Goal: Transaction & Acquisition: Book appointment/travel/reservation

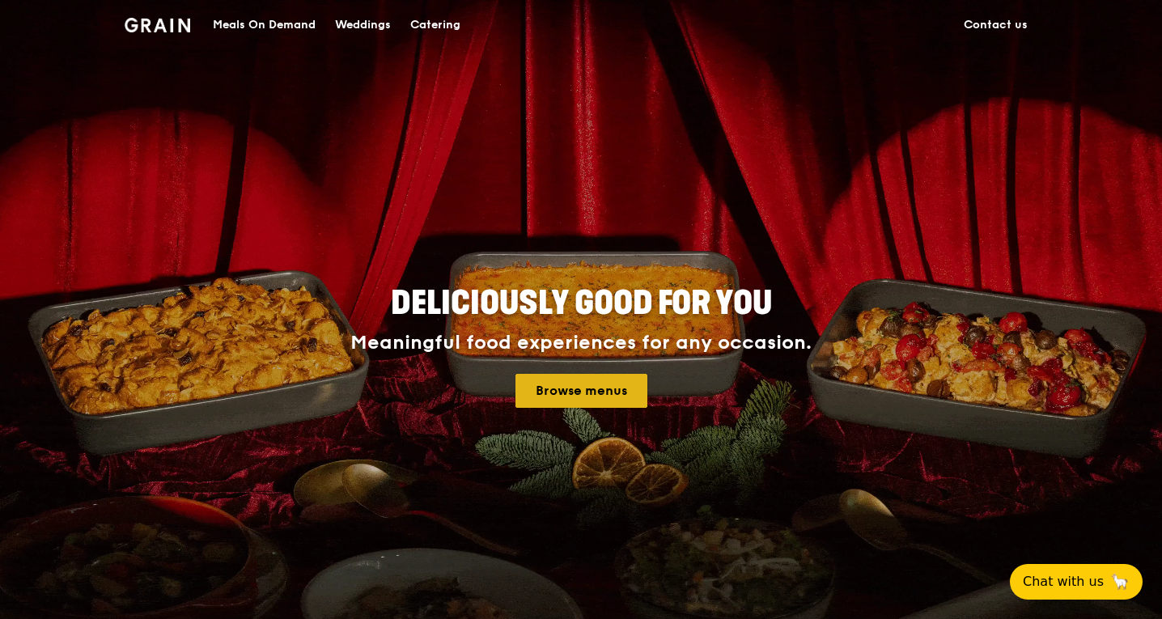
click at [571, 377] on link "Browse menus" at bounding box center [581, 391] width 132 height 34
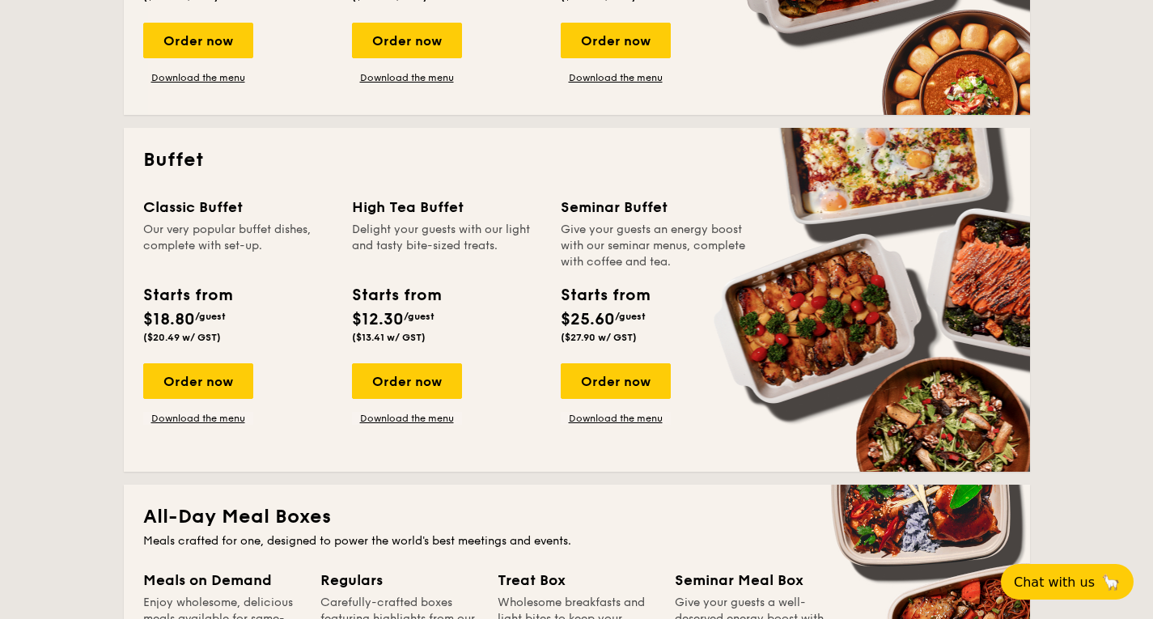
scroll to position [607, 0]
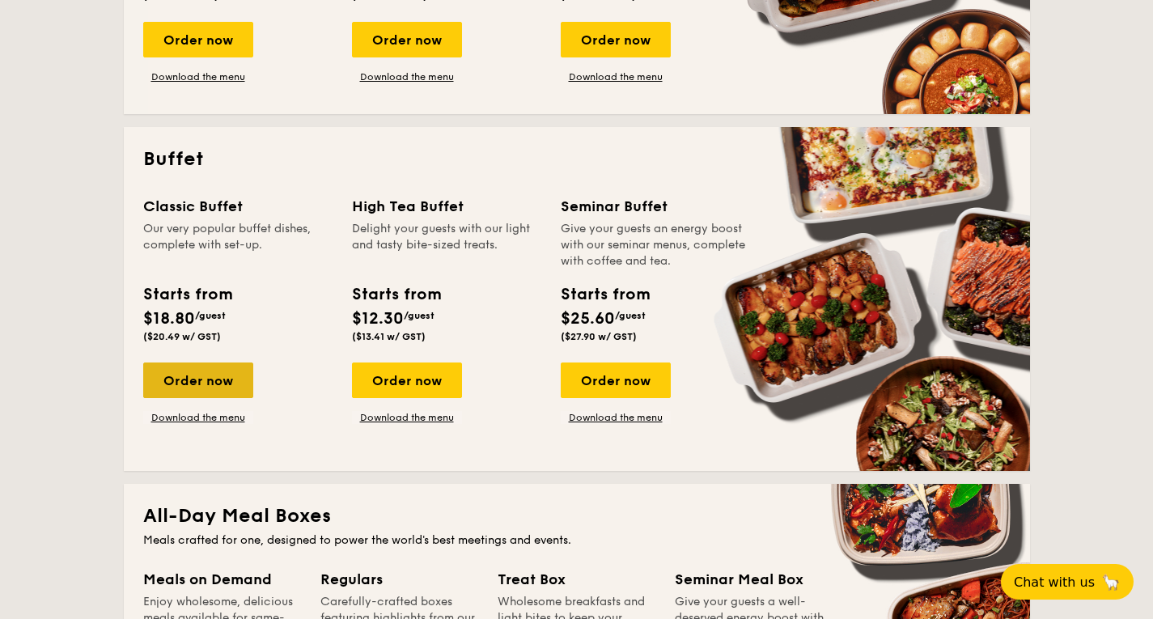
click at [186, 387] on div "Order now" at bounding box center [198, 380] width 110 height 36
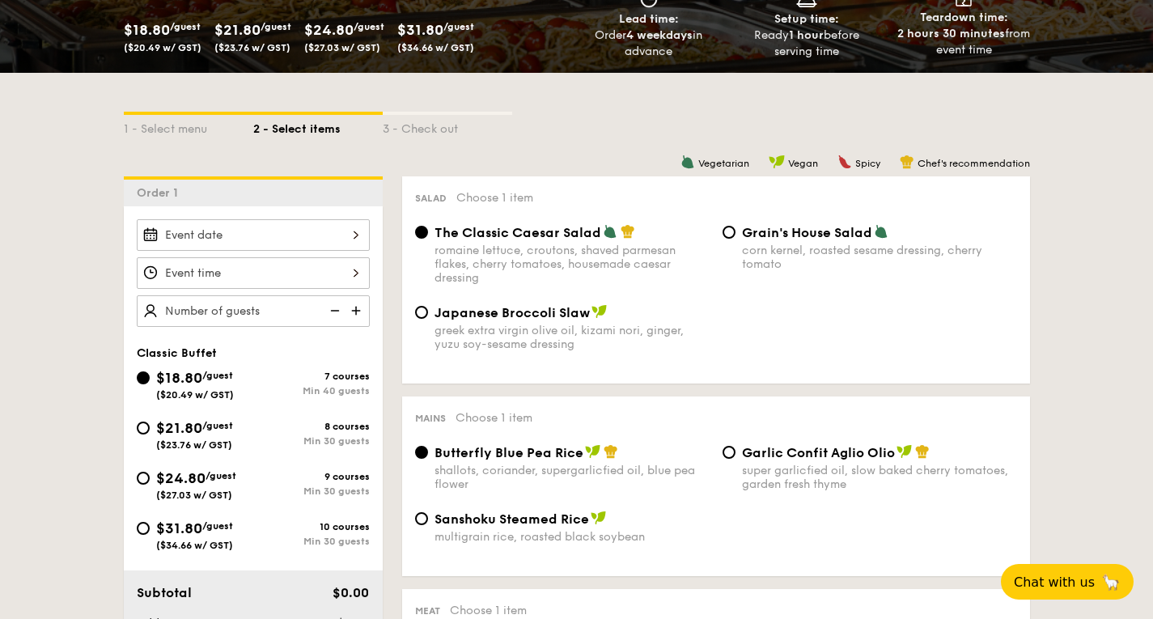
scroll to position [289, 0]
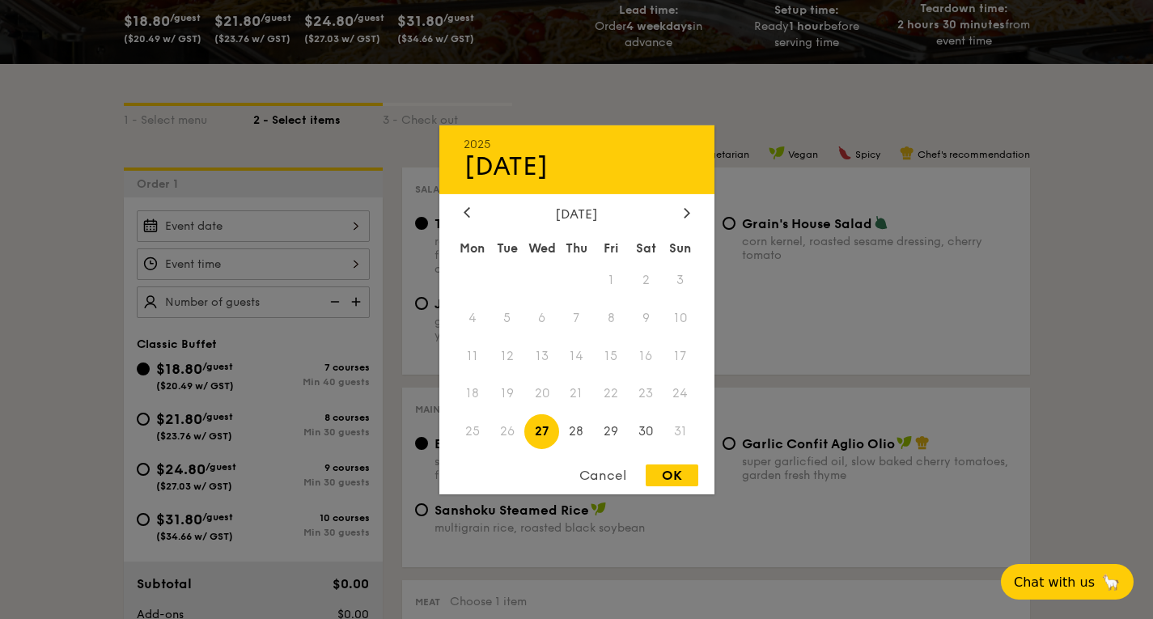
click at [318, 223] on div "2025 Aug [DATE] Tue Wed Thu Fri Sat Sun 1 2 3 4 5 6 7 8 9 10 11 12 13 14 15 16 …" at bounding box center [253, 226] width 233 height 32
click at [636, 436] on span "30" at bounding box center [646, 431] width 35 height 35
click at [681, 473] on div "OK" at bounding box center [672, 475] width 53 height 22
type input "[DATE]"
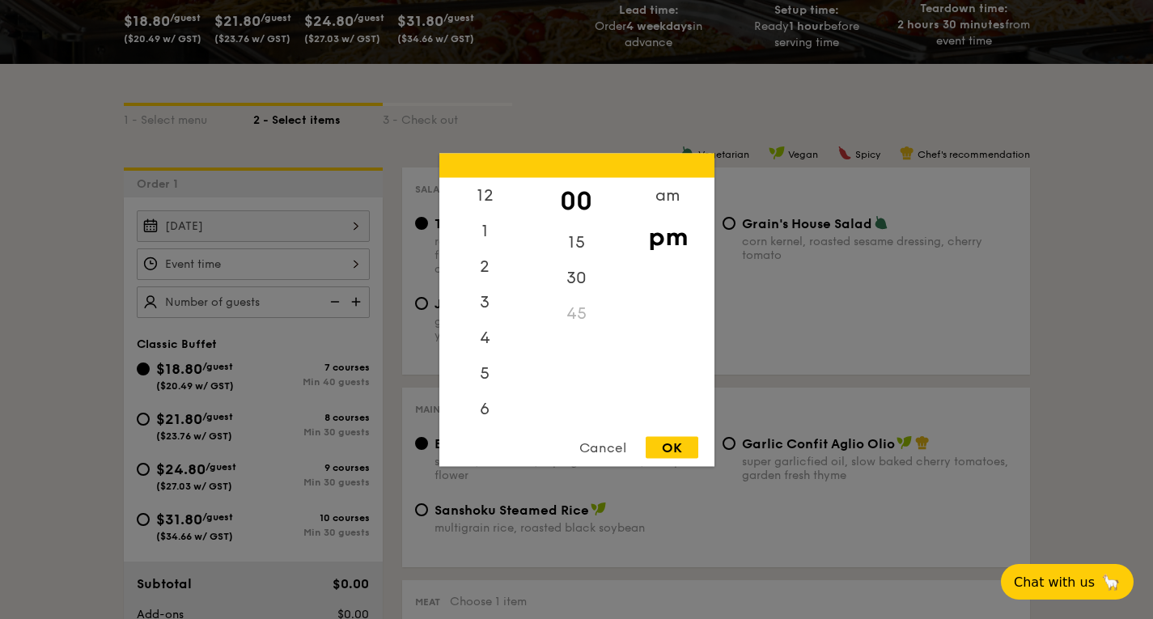
click at [292, 257] on div "12 1 2 3 4 5 6 7 8 9 10 11 00 15 30 45 am pm Cancel OK" at bounding box center [253, 264] width 233 height 32
click at [480, 406] on div "11" at bounding box center [484, 406] width 91 height 36
click at [675, 202] on div "am" at bounding box center [667, 200] width 91 height 47
click at [483, 396] on div "11" at bounding box center [484, 400] width 91 height 47
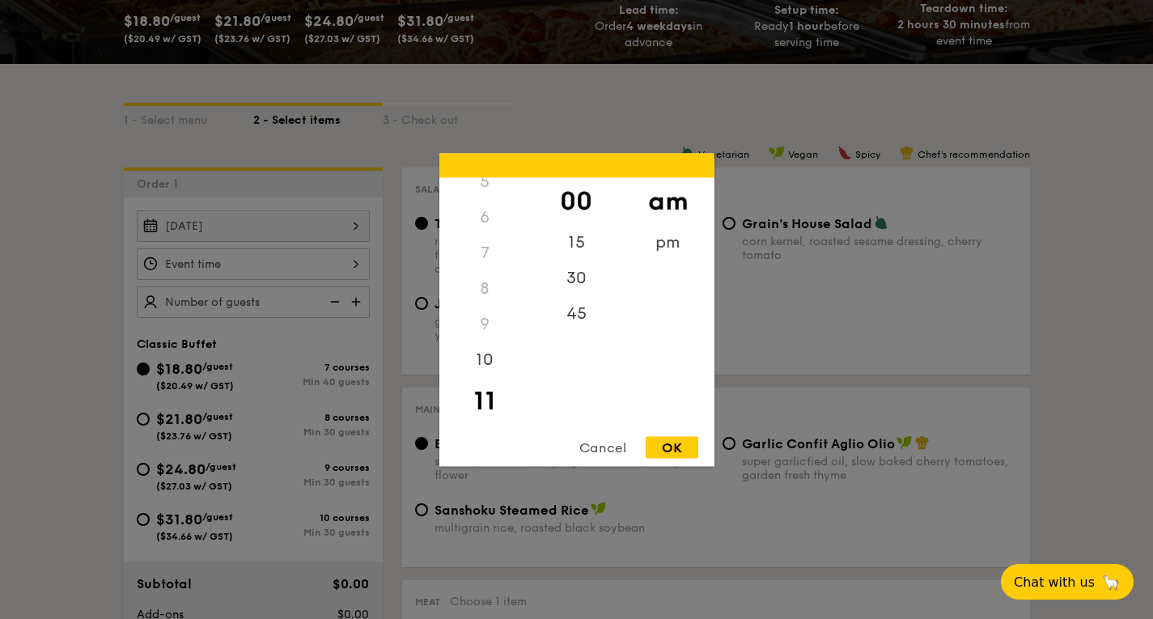
click at [671, 446] on div "OK" at bounding box center [672, 447] width 53 height 22
type input "11:00AM"
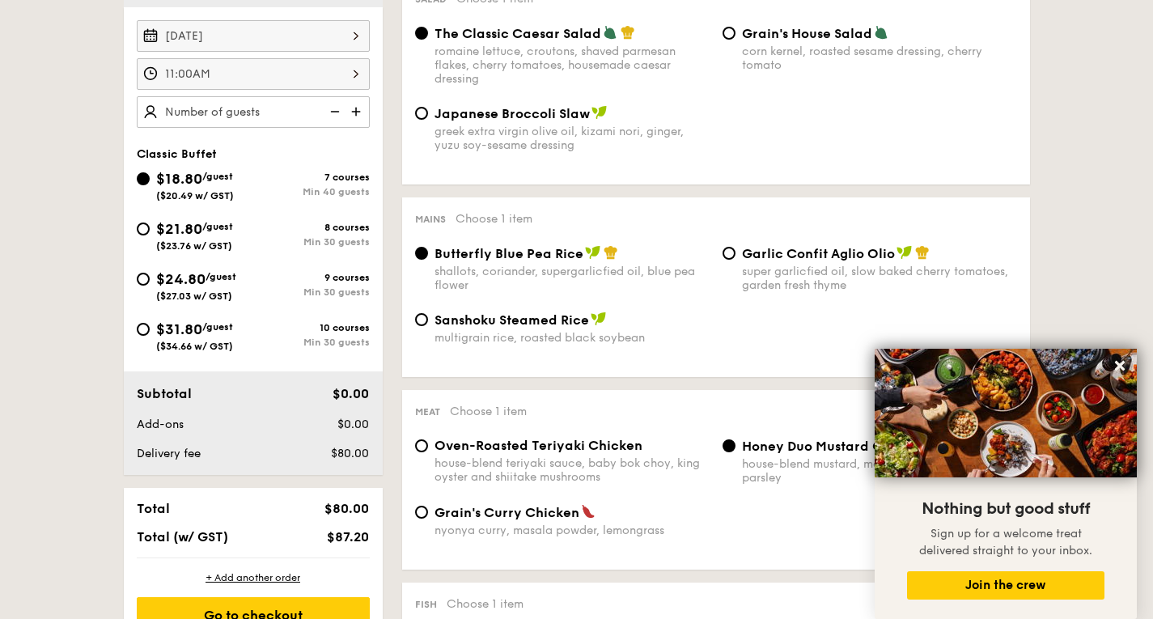
scroll to position [468, 0]
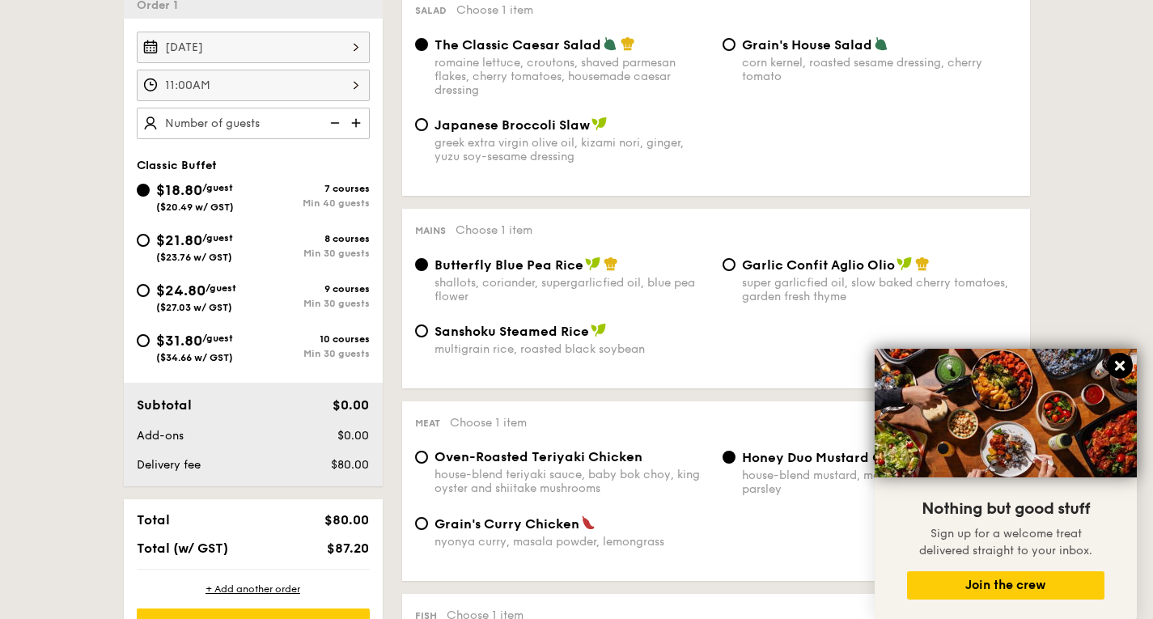
click at [1120, 364] on icon at bounding box center [1120, 366] width 10 height 10
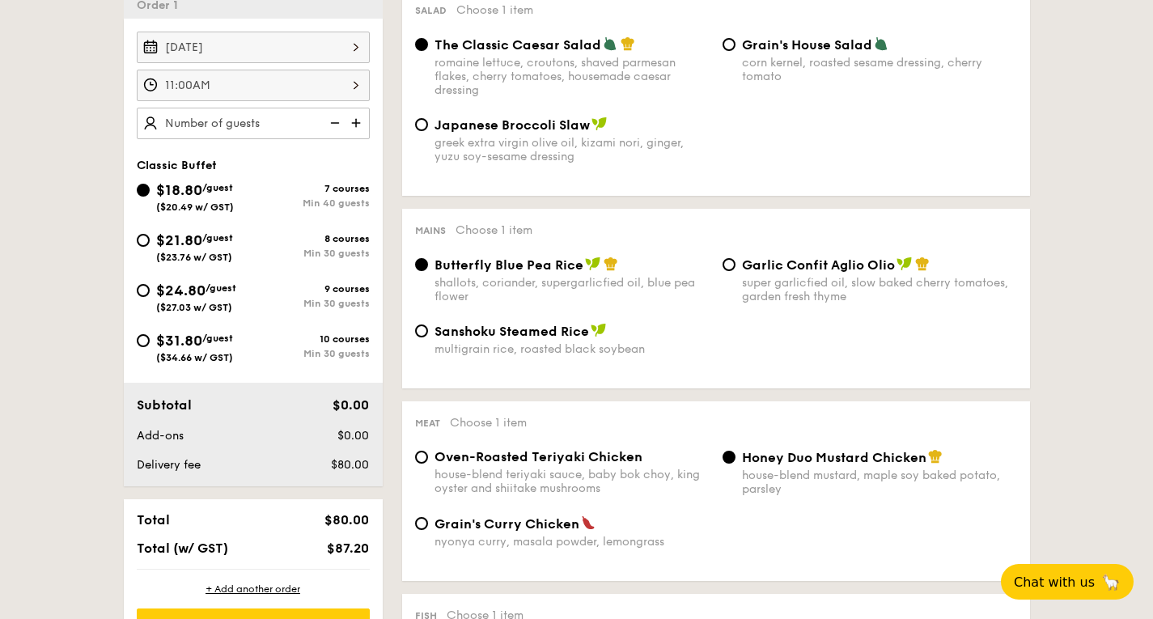
scroll to position [0, 0]
